Goal: Obtain resource: Download file/media

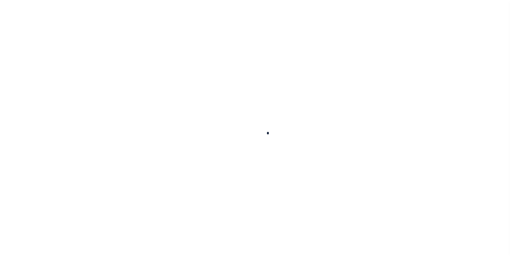
scroll to position [5, 0]
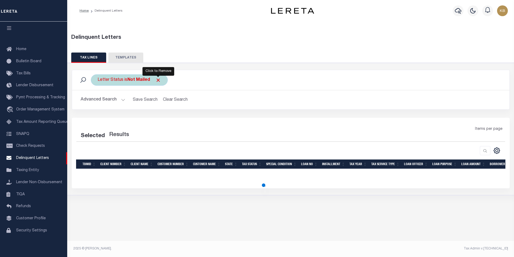
click at [160, 80] on span "Click to Remove" at bounding box center [158, 80] width 6 height 6
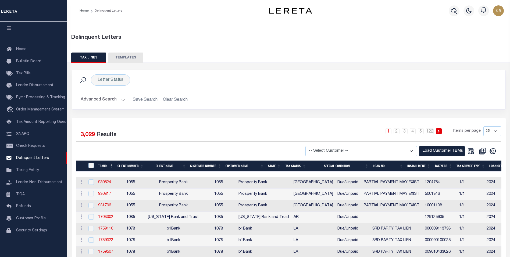
click at [123, 100] on button "Advanced Search" at bounding box center [103, 99] width 45 height 10
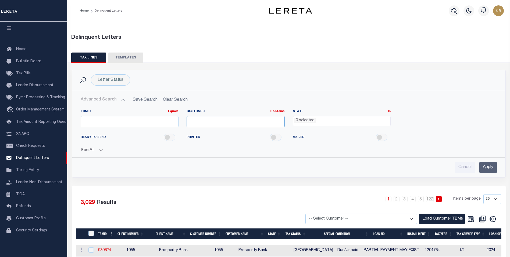
click at [256, 122] on input "text" at bounding box center [236, 121] width 98 height 11
type input "[US_STATE] Bank"
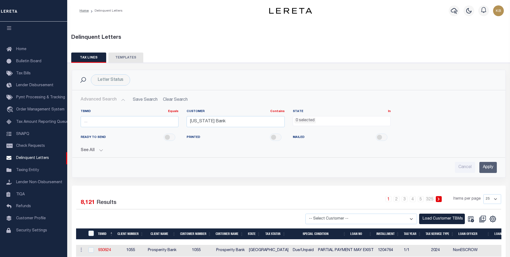
click at [488, 163] on input "Apply" at bounding box center [488, 167] width 17 height 11
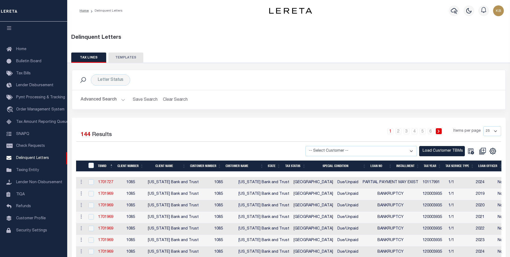
click at [411, 151] on select "-- Select Customer -- Accumatch - Refunds All In Credit Union Amarillo National…" at bounding box center [362, 151] width 112 height 10
select select "1085"
click at [311, 146] on select "-- Select Customer -- Accumatch - Refunds All In Credit Union Amarillo National…" at bounding box center [362, 151] width 112 height 10
click at [431, 152] on button "Load Customer TBMs" at bounding box center [442, 151] width 46 height 10
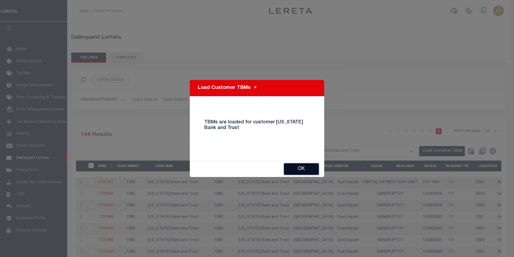
click at [311, 169] on button "Ok" at bounding box center [301, 169] width 35 height 12
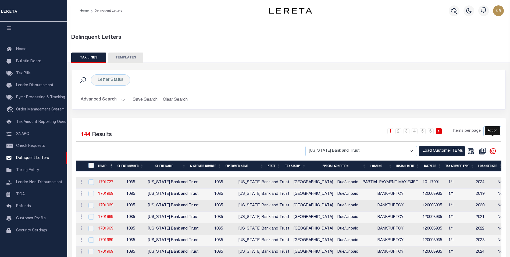
click at [493, 154] on icon "" at bounding box center [493, 150] width 7 height 7
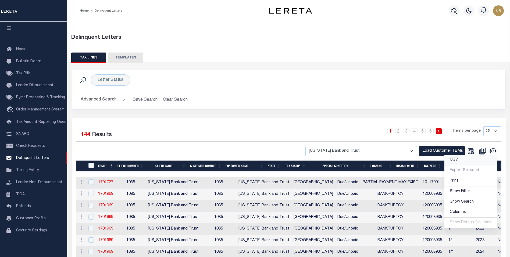
click at [456, 162] on link "CSV" at bounding box center [471, 160] width 52 height 10
